Goal: Check status

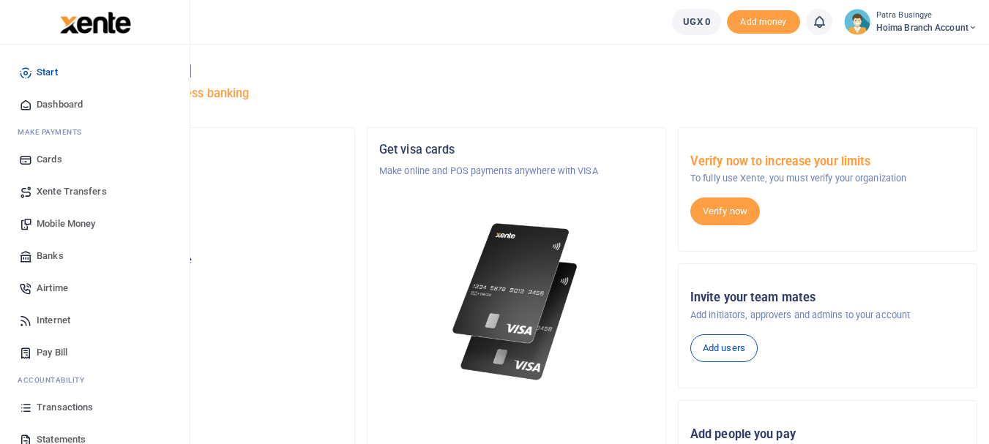
click at [60, 105] on span "Dashboard" at bounding box center [60, 104] width 46 height 15
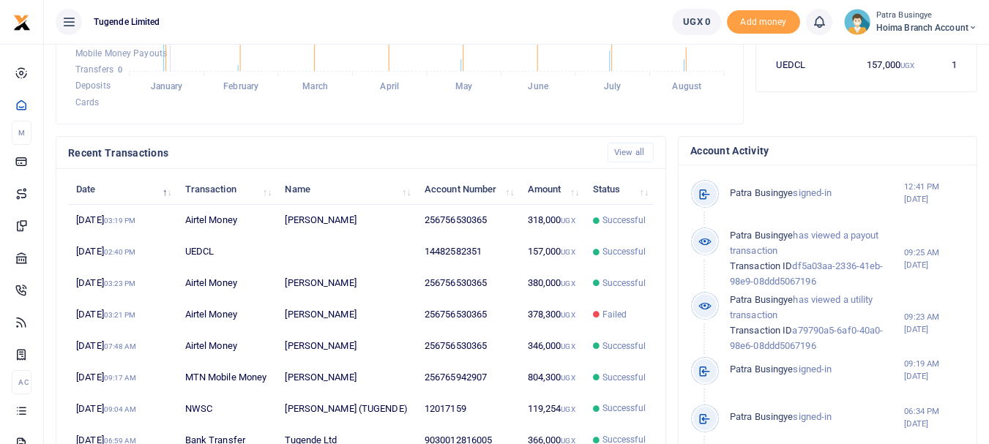
scroll to position [366, 0]
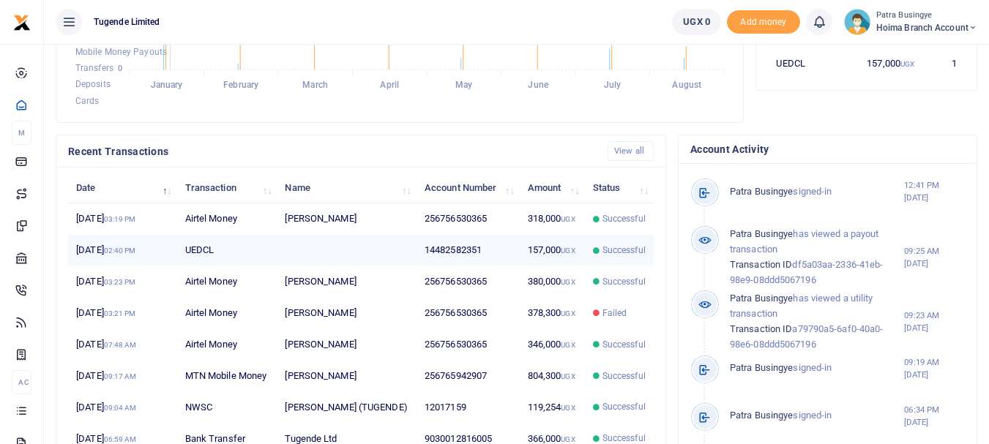
click at [136, 255] on small "02:40 PM" at bounding box center [120, 251] width 32 height 8
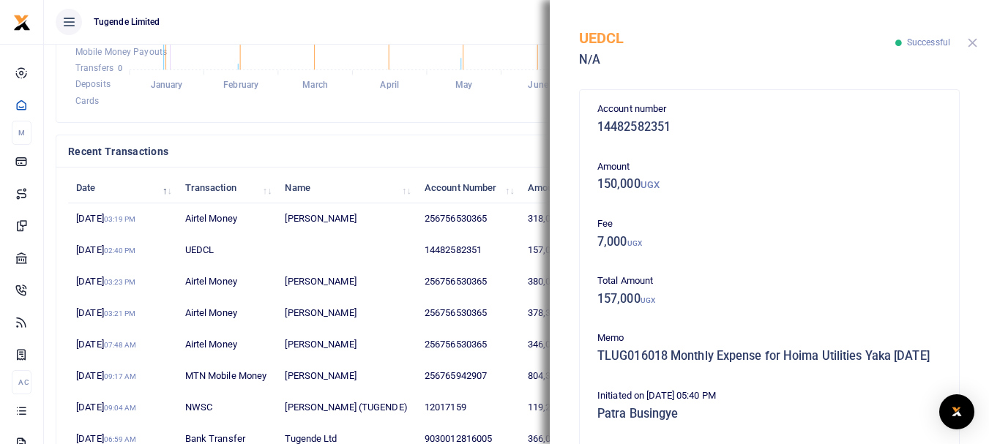
click at [972, 40] on button "Close" at bounding box center [973, 43] width 10 height 10
